Goal: Task Accomplishment & Management: Complete application form

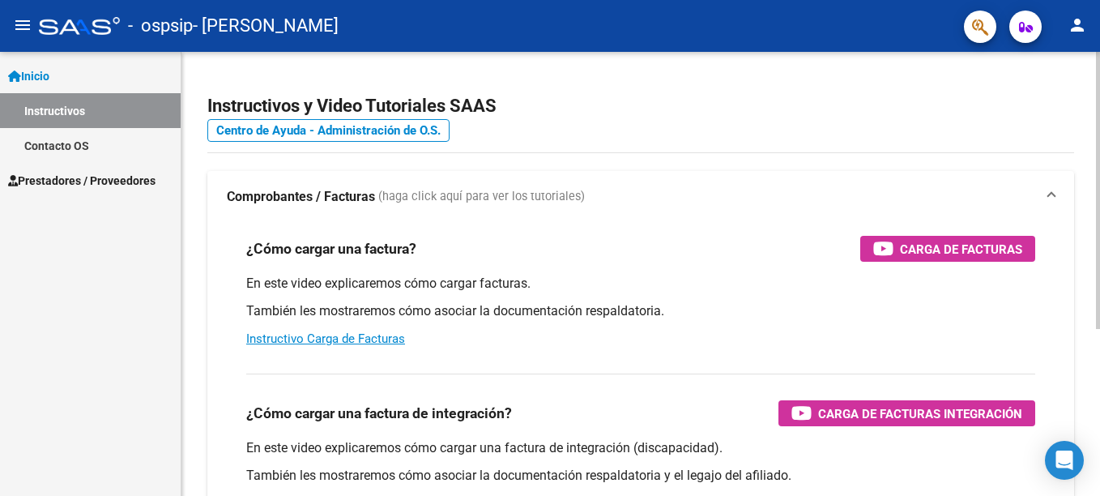
drag, startPoint x: 1036, startPoint y: 2, endPoint x: 599, endPoint y: 82, distance: 443.9
click at [599, 82] on app-root-component "Instructivos y Video Tutoriales SAAS Centro de Ayuda - Administración de O.S. C…" at bounding box center [640, 381] width 867 height 607
click at [1082, 31] on mat-icon "person" at bounding box center [1076, 24] width 19 height 19
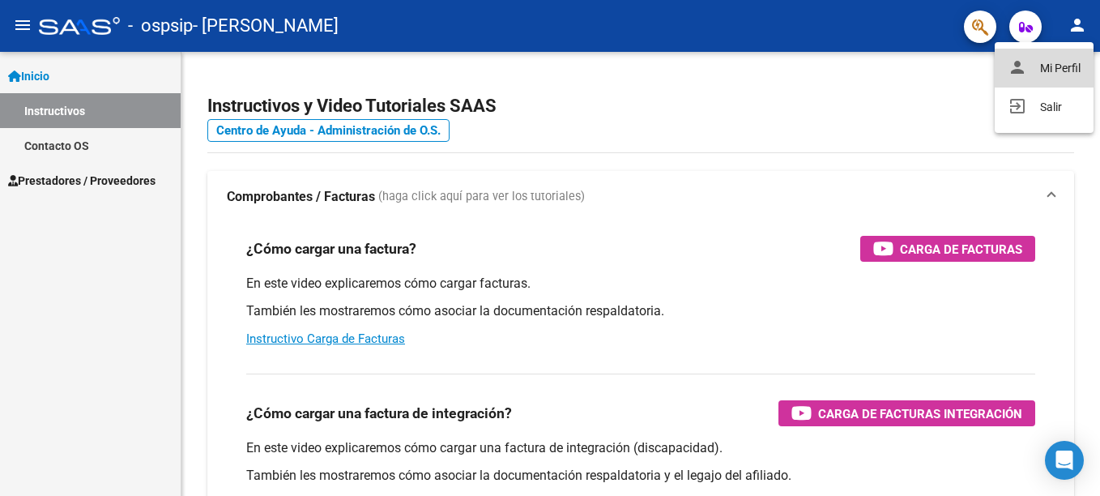
click at [1035, 66] on button "person Mi Perfil" at bounding box center [1044, 68] width 99 height 39
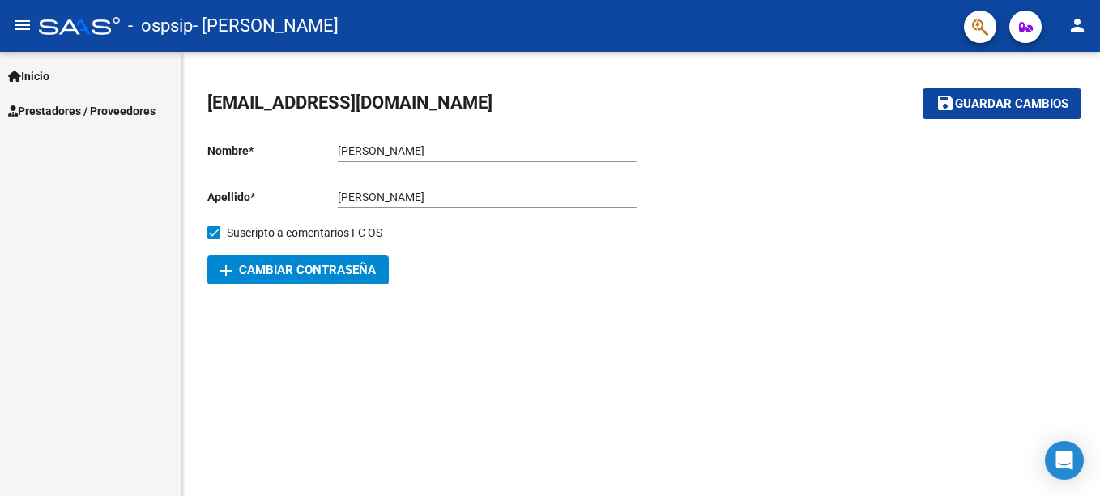
click at [117, 80] on link "Inicio" at bounding box center [90, 75] width 181 height 35
click at [106, 109] on span "Prestadores / Proveedores" at bounding box center [81, 111] width 147 height 18
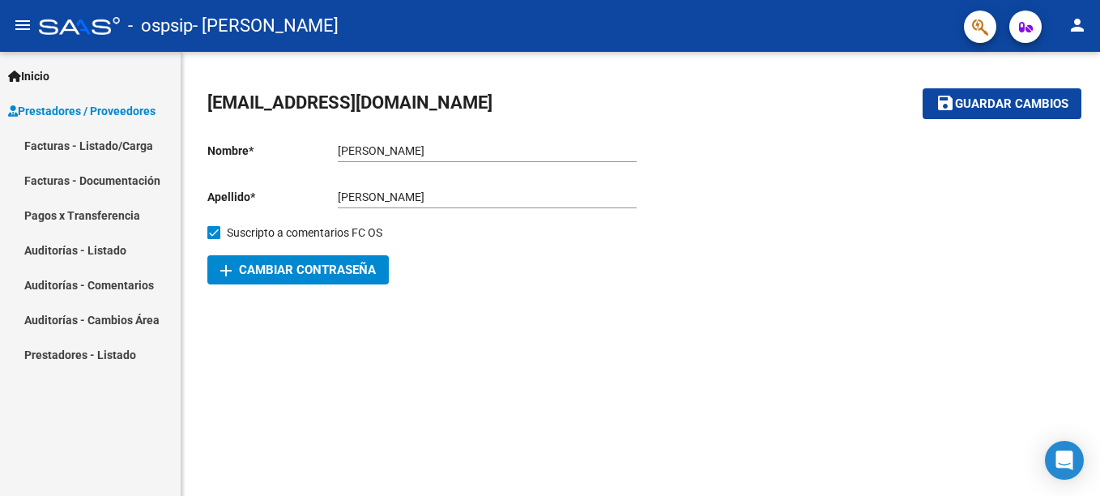
click at [124, 146] on link "Facturas - Listado/Carga" at bounding box center [90, 145] width 181 height 35
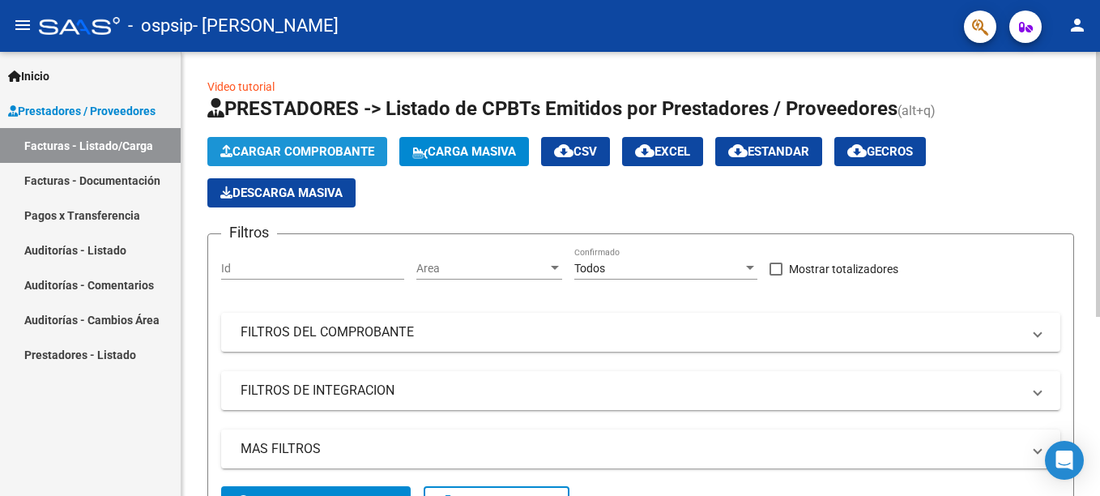
click at [336, 149] on span "Cargar Comprobante" at bounding box center [297, 151] width 154 height 15
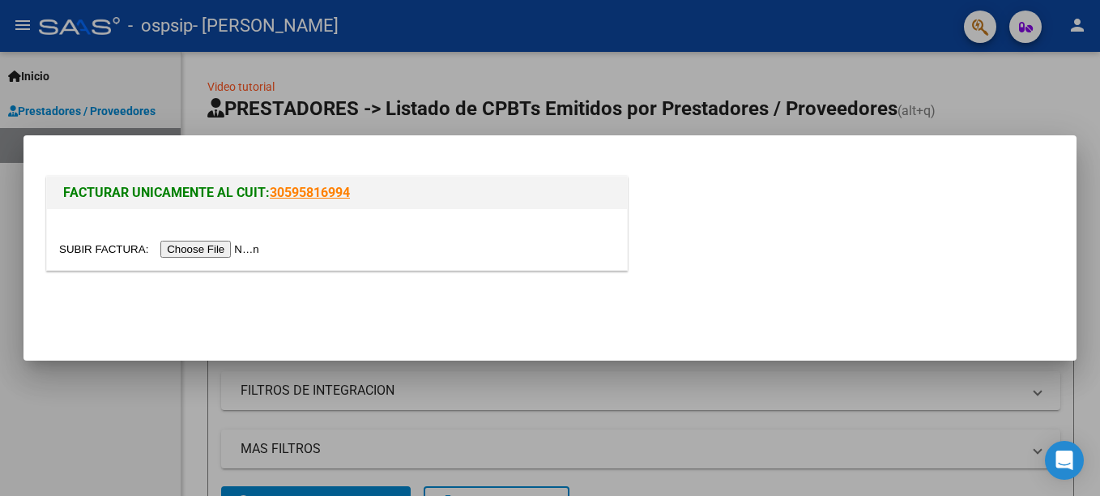
click at [217, 249] on input "file" at bounding box center [161, 249] width 205 height 17
click at [215, 251] on input "file" at bounding box center [161, 249] width 205 height 17
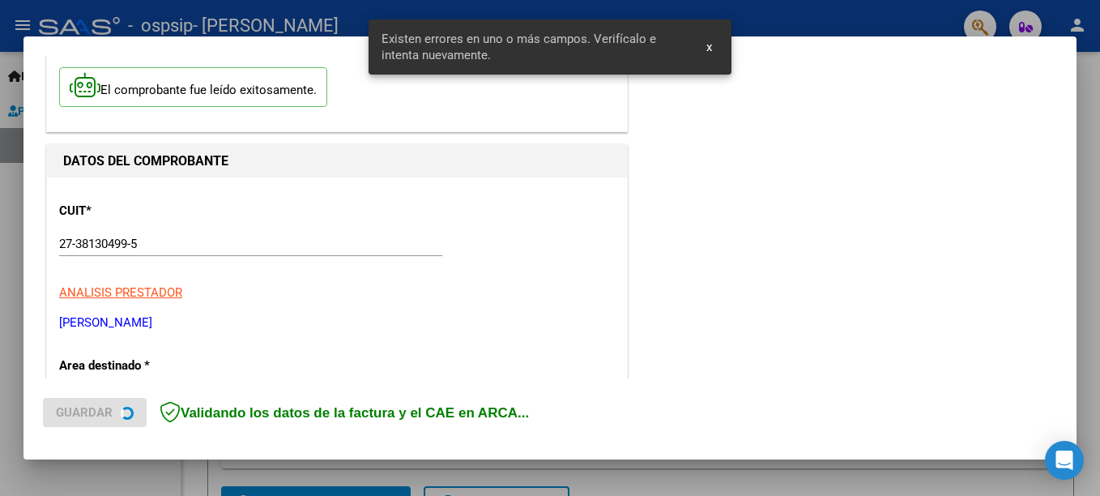
scroll to position [403, 0]
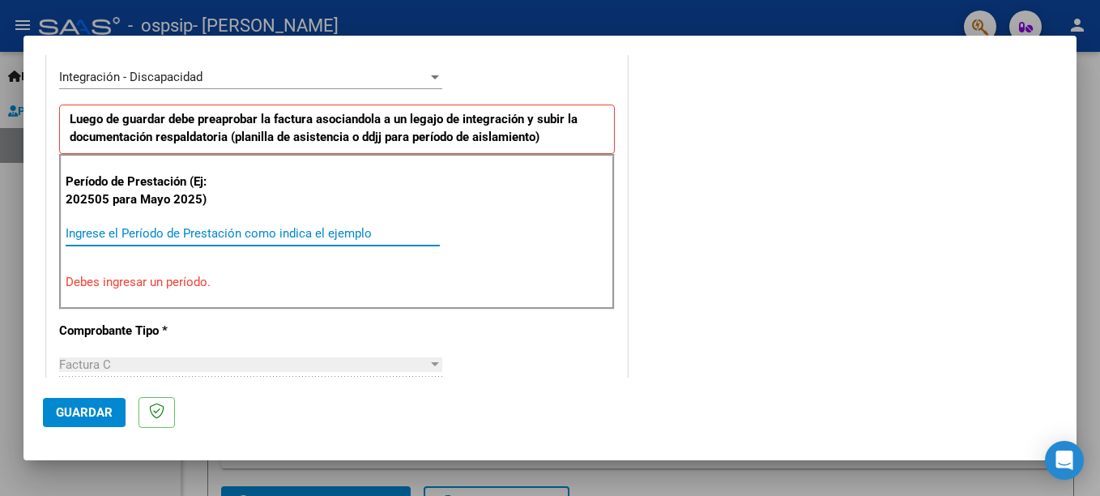
click at [144, 235] on input "Ingrese el Período de Prestación como indica el ejemplo" at bounding box center [253, 233] width 374 height 15
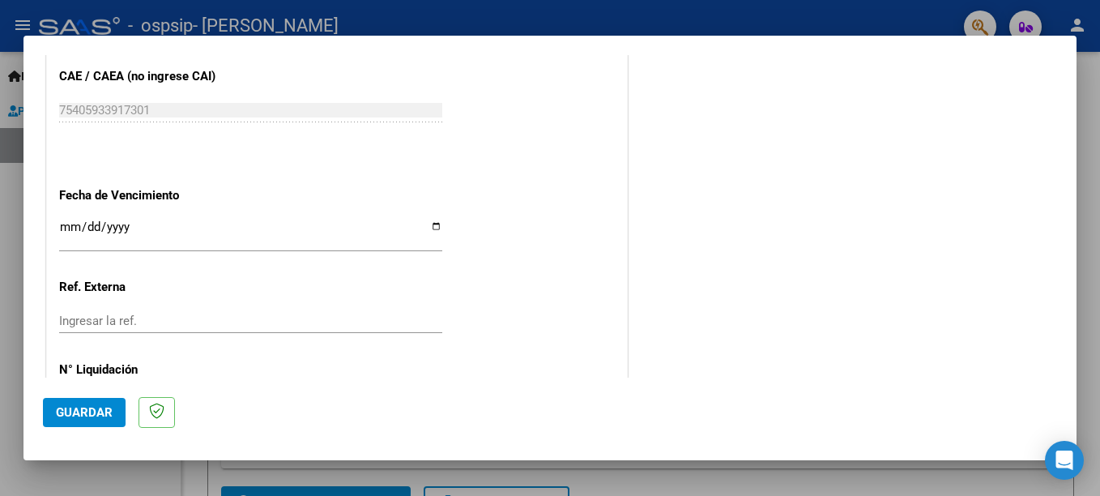
scroll to position [1050, 0]
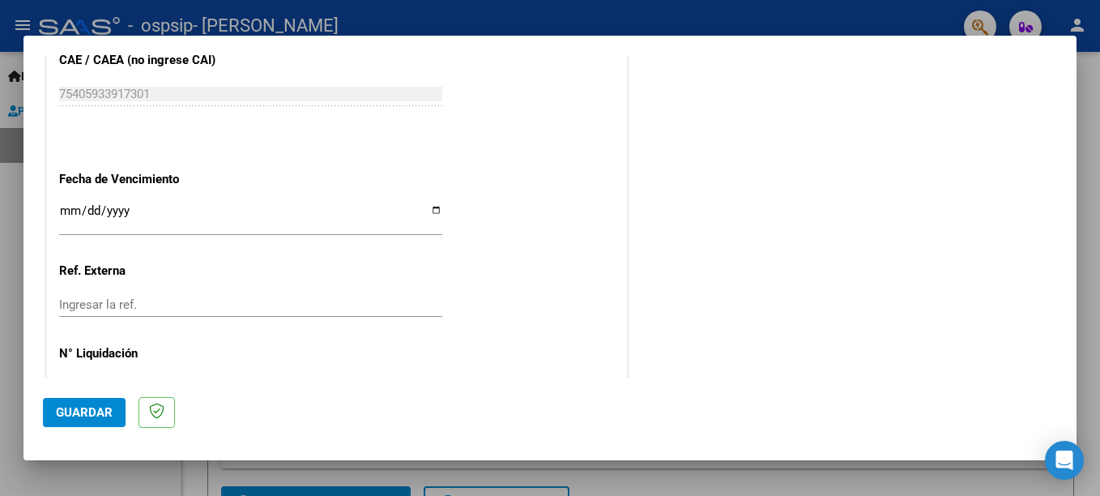
type input "202509"
click at [433, 211] on input "Ingresar la fecha" at bounding box center [250, 217] width 383 height 26
type input "[DATE]"
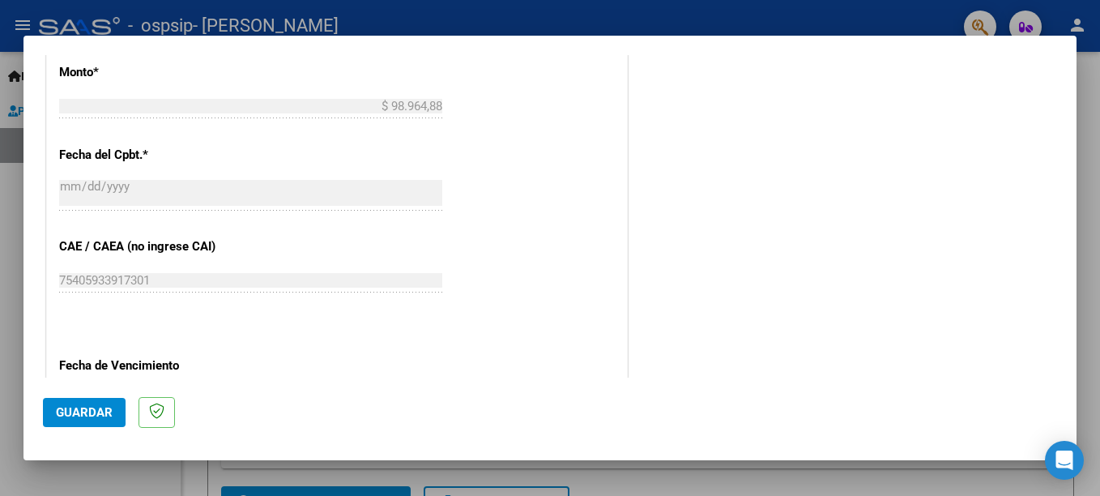
scroll to position [972, 0]
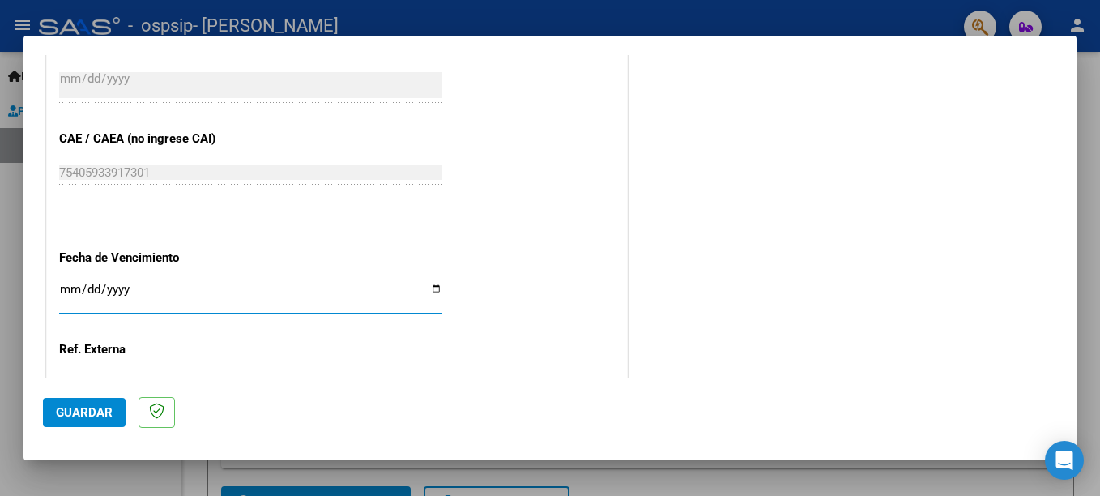
click at [53, 401] on button "Guardar" at bounding box center [84, 412] width 83 height 29
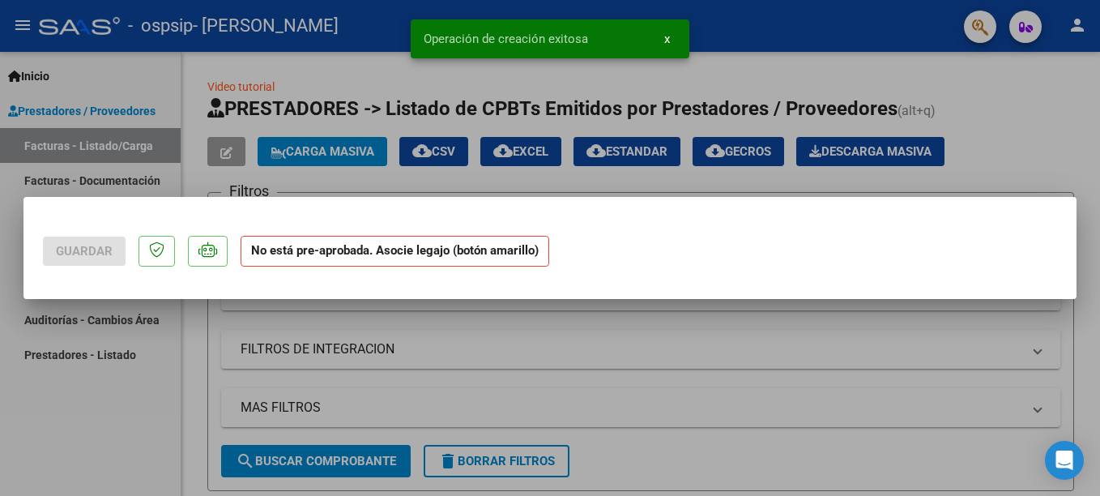
scroll to position [0, 0]
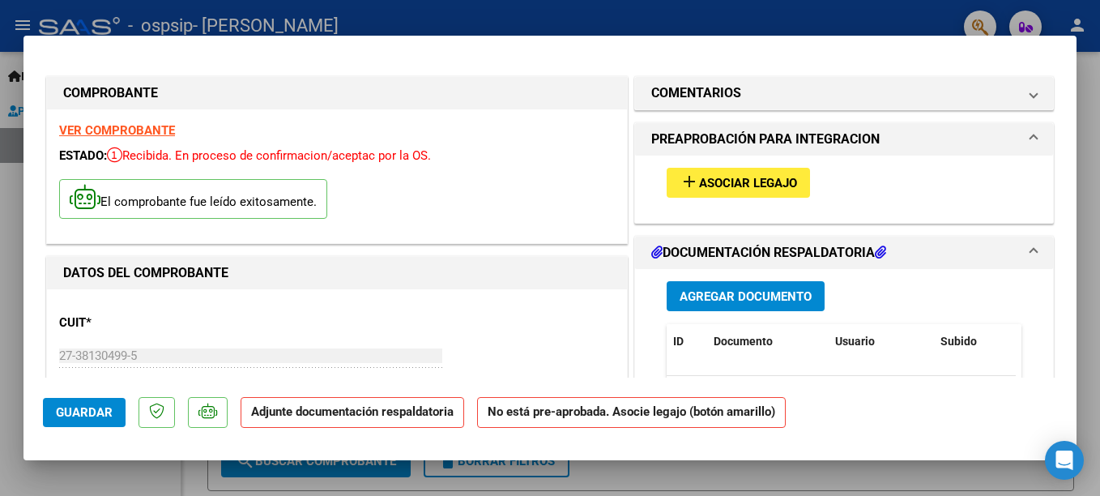
click at [802, 305] on button "Agregar Documento" at bounding box center [746, 296] width 158 height 30
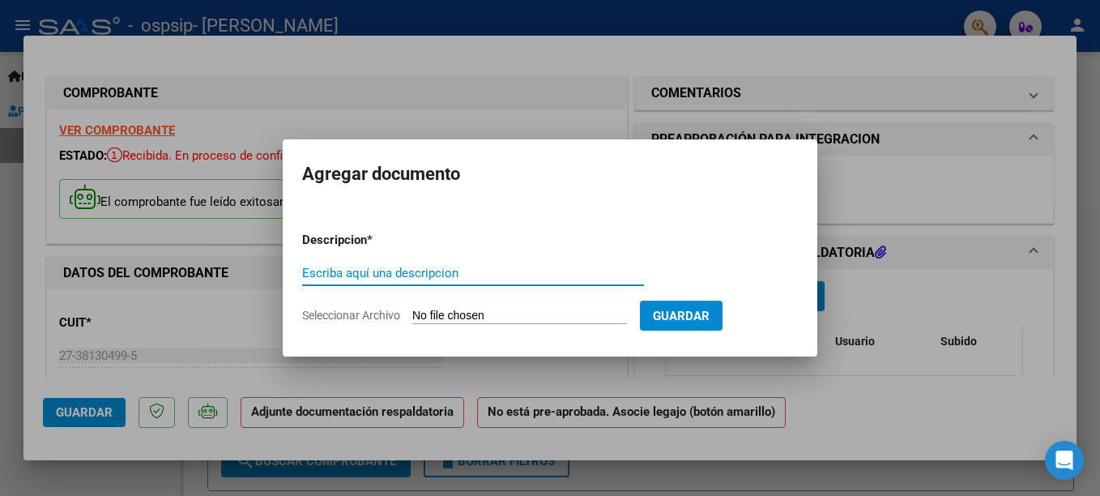
click at [467, 282] on div "Escriba aquí una descripcion" at bounding box center [473, 273] width 342 height 24
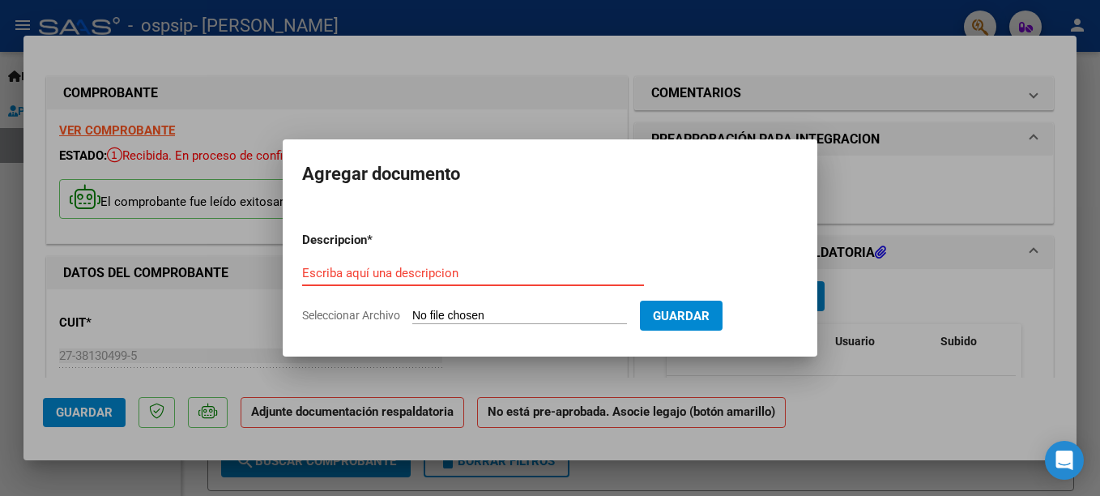
click at [461, 266] on input "Escriba aquí una descripcion" at bounding box center [473, 273] width 342 height 15
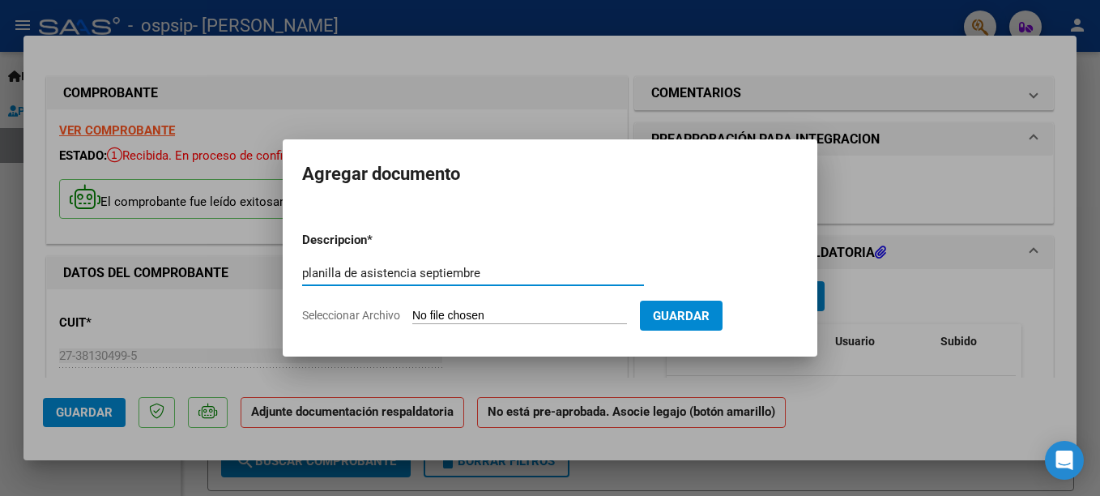
type input "planilla de asistencia septiembre"
click at [532, 311] on input "Seleccionar Archivo" at bounding box center [519, 316] width 215 height 15
type input "C:\fakepath\[PERSON_NAME] septiembre.pdf"
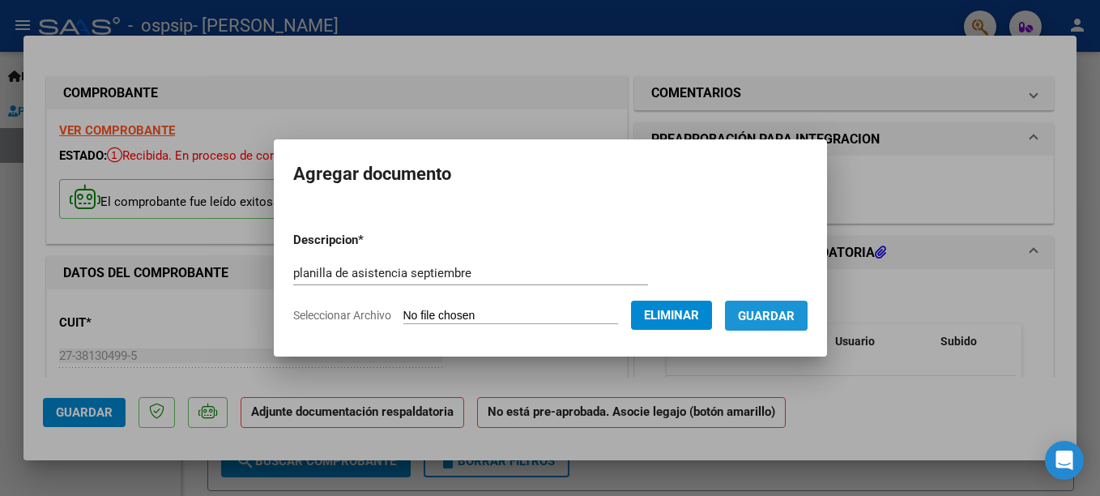
click at [796, 326] on button "Guardar" at bounding box center [766, 315] width 83 height 30
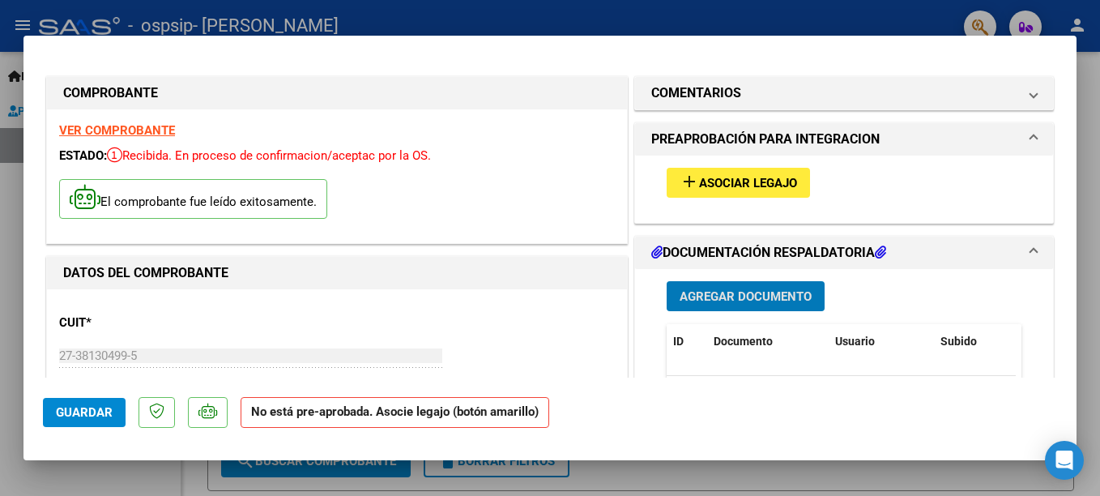
click at [718, 192] on button "add Asociar Legajo" at bounding box center [738, 183] width 143 height 30
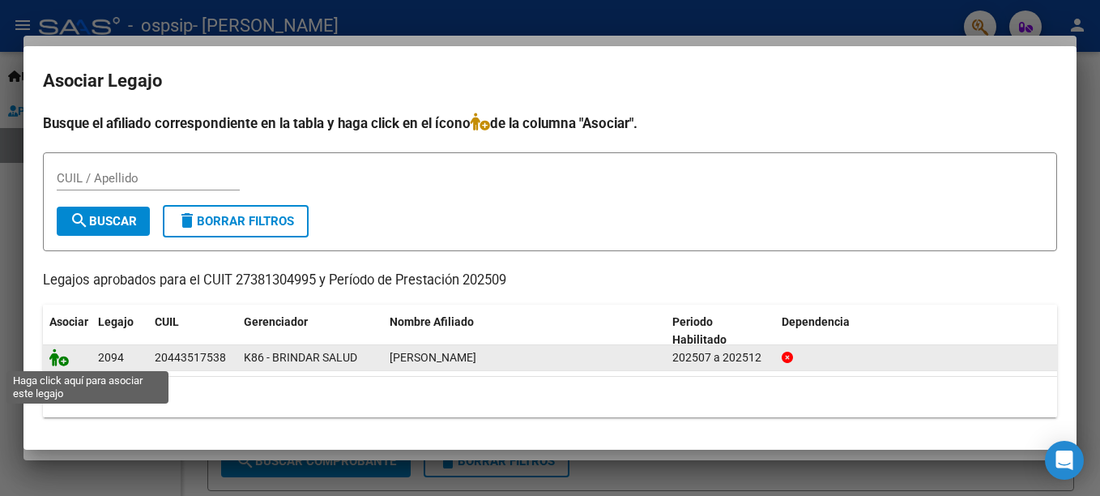
click at [67, 358] on icon at bounding box center [58, 357] width 19 height 18
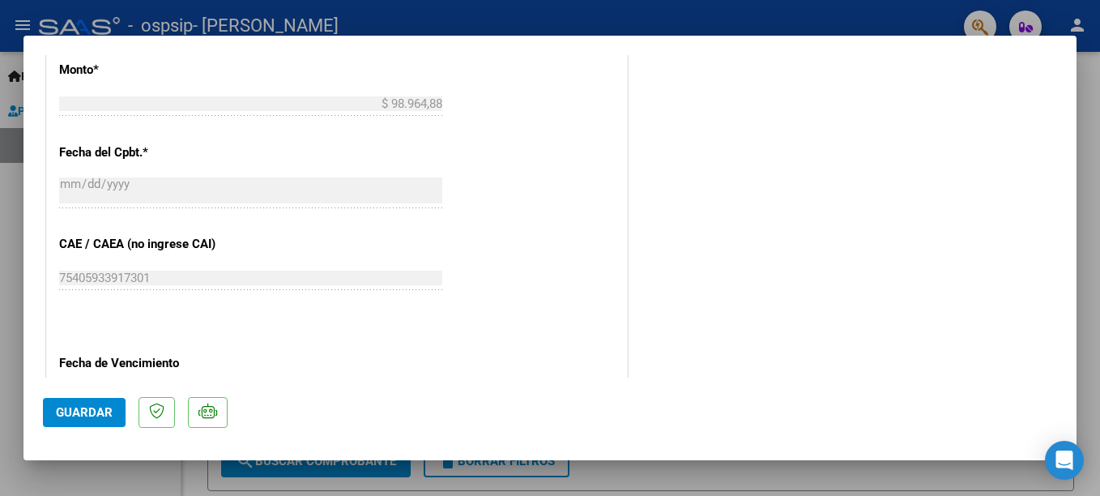
scroll to position [1127, 0]
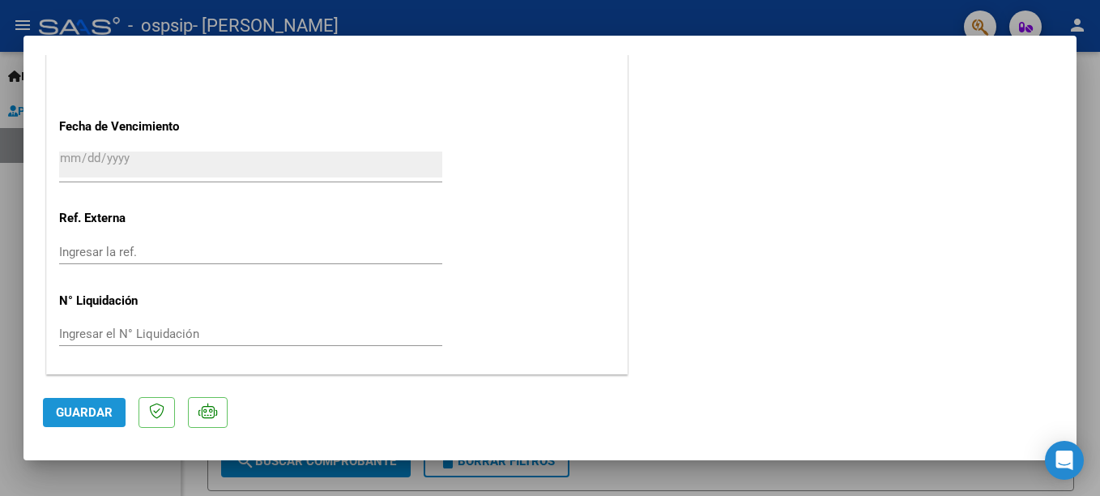
click at [80, 409] on span "Guardar" at bounding box center [84, 412] width 57 height 15
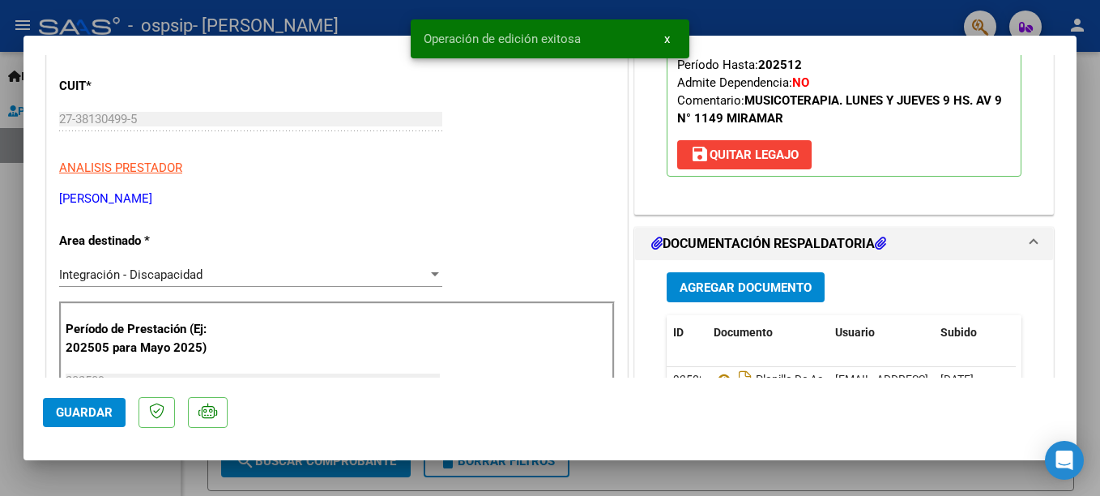
scroll to position [0, 0]
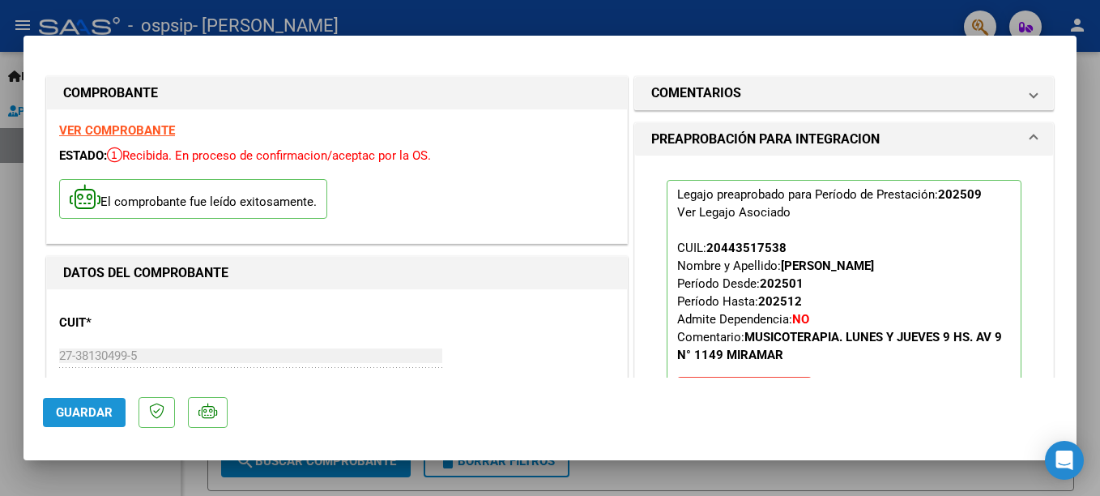
click at [83, 411] on span "Guardar" at bounding box center [84, 412] width 57 height 15
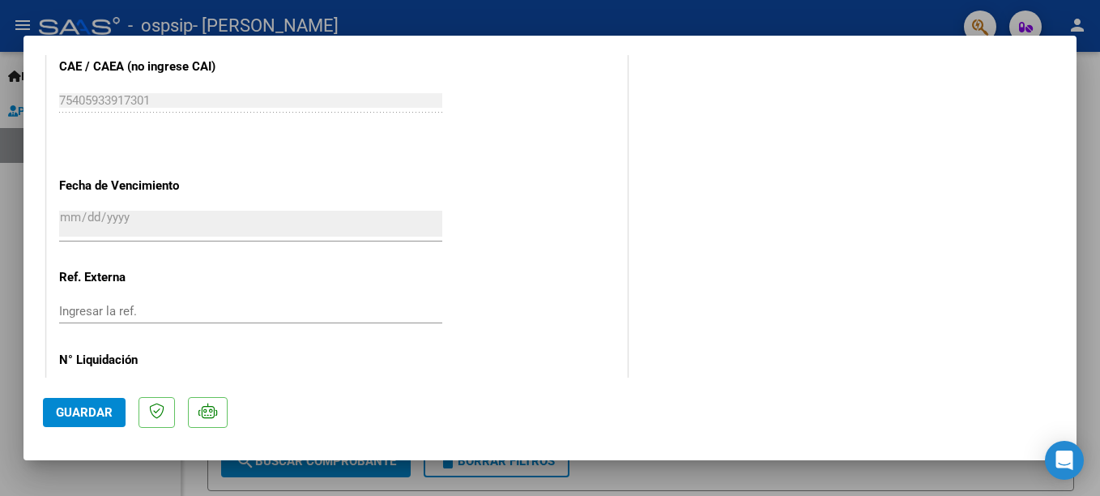
scroll to position [1127, 0]
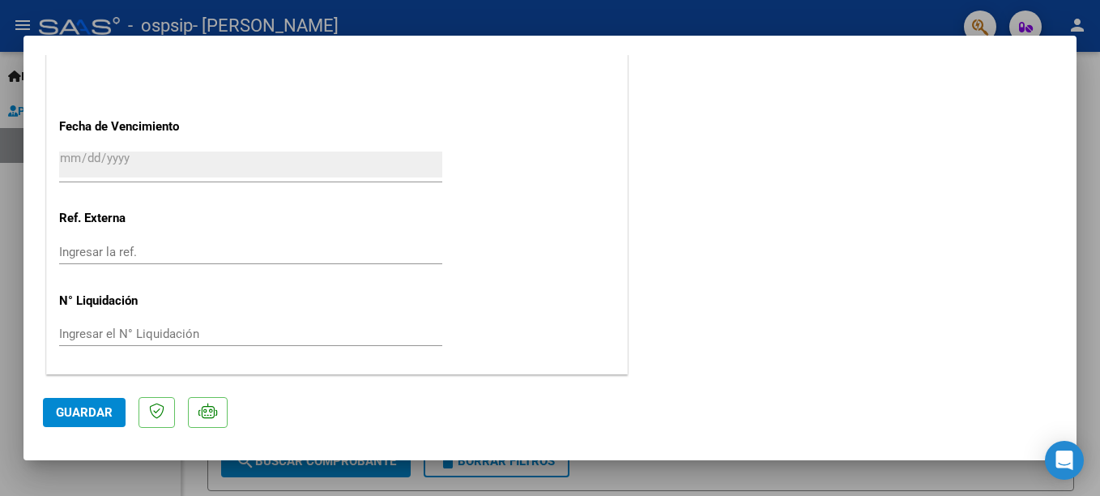
click at [1093, 221] on div at bounding box center [550, 248] width 1100 height 496
type input "$ 0,00"
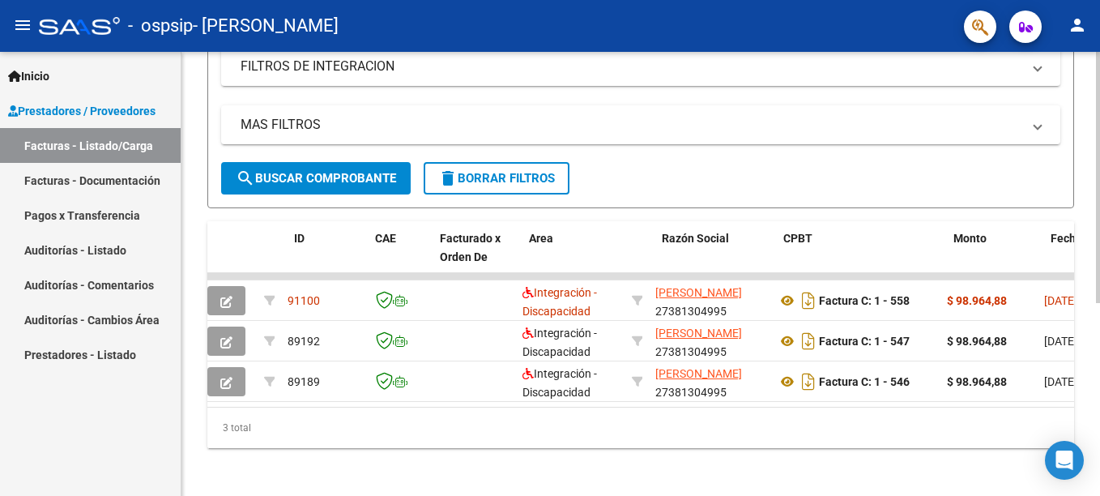
scroll to position [0, 0]
